Goal: Find specific page/section

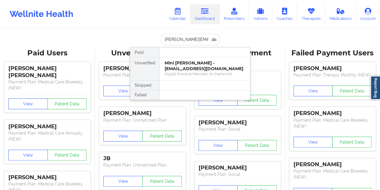
scroll to position [0, 4]
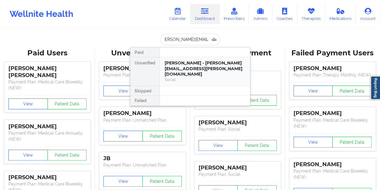
click at [187, 66] on div "[PERSON_NAME] - [PERSON_NAME][EMAIL_ADDRESS][PERSON_NAME][DOMAIN_NAME]" at bounding box center [205, 68] width 81 height 17
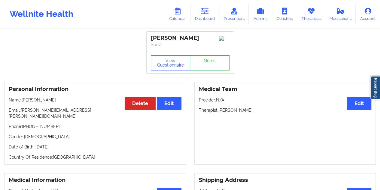
click at [206, 60] on link "Notes" at bounding box center [210, 62] width 40 height 15
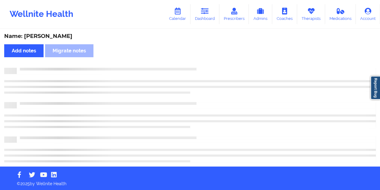
click at [45, 37] on div "Name: [PERSON_NAME]" at bounding box center [190, 36] width 372 height 7
copy div "[PERSON_NAME]"
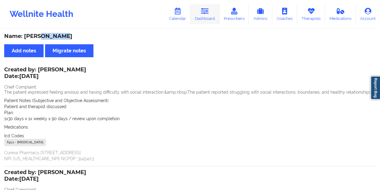
click at [210, 11] on link "Dashboard" at bounding box center [205, 14] width 29 height 20
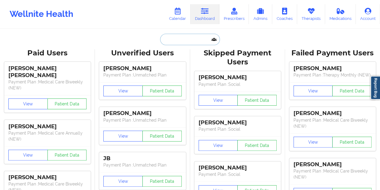
click at [189, 38] on input "text" at bounding box center [190, 39] width 60 height 11
paste input "[EMAIL_ADDRESS][DOMAIN_NAME]"
type input "[EMAIL_ADDRESS][DOMAIN_NAME]"
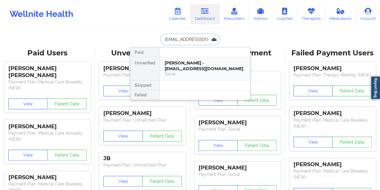
click at [192, 67] on div "[PERSON_NAME] - [EMAIL_ADDRESS][DOMAIN_NAME]" at bounding box center [205, 65] width 81 height 11
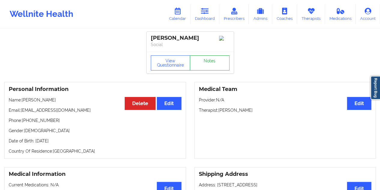
click at [210, 64] on link "Notes" at bounding box center [210, 62] width 40 height 15
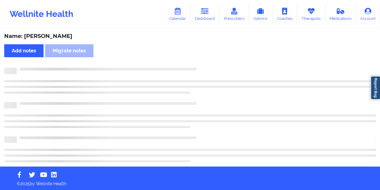
click at [64, 38] on div "Name: [PERSON_NAME]" at bounding box center [190, 36] width 372 height 7
click at [64, 37] on div "Name: [PERSON_NAME]" at bounding box center [190, 36] width 372 height 7
copy div "[PERSON_NAME]"
